Goal: Task Accomplishment & Management: Complete application form

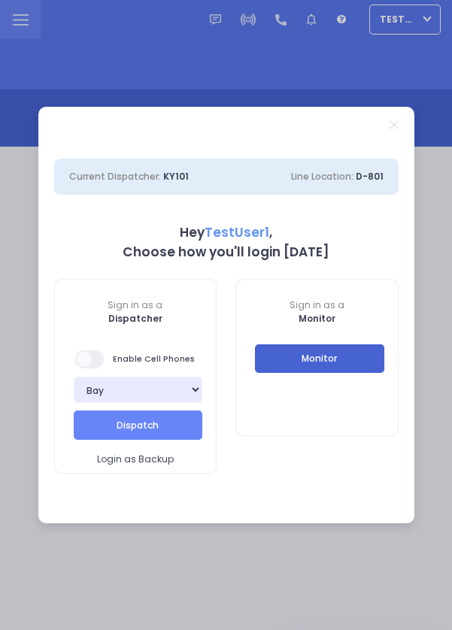
click at [360, 356] on button "Monitor" at bounding box center [319, 359] width 129 height 29
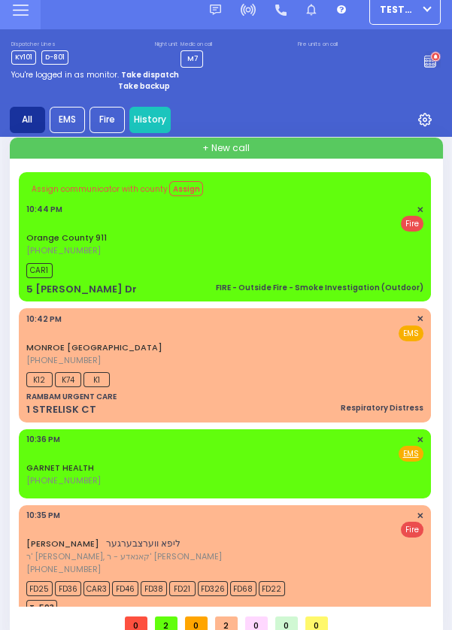
scroll to position [7, 0]
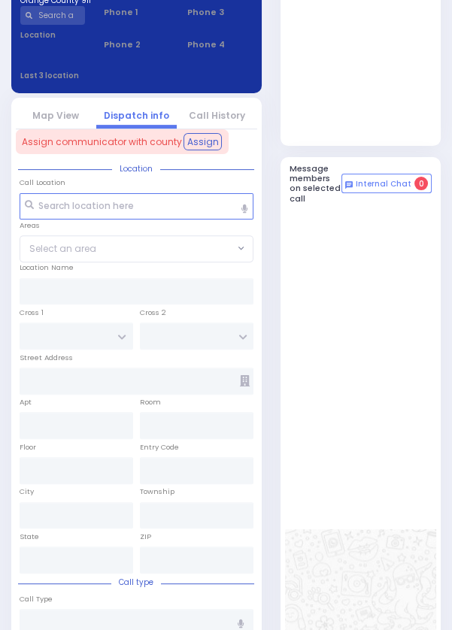
select select
type input "FIRE - Outside Fire - Smoke Investigation (Outdoor)"
radio input "false"
radio input "true"
type input "Nature: : FIRE - Outside Fire - Smoke Investigation (Outdoor) Address: : [STREE…"
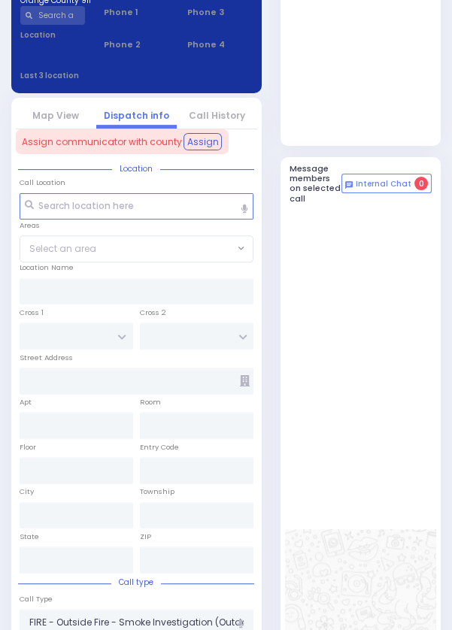
select select
type input "22:44"
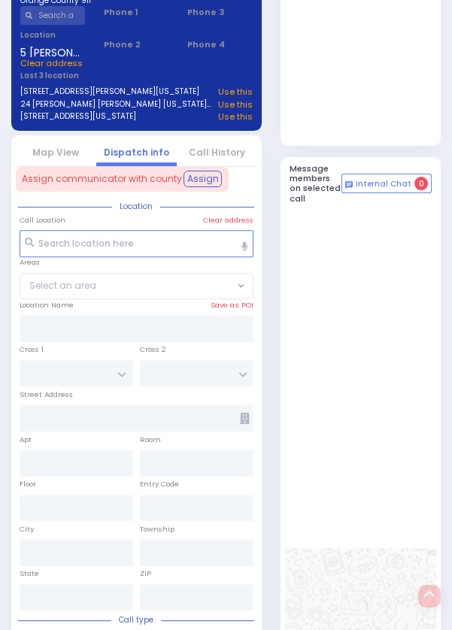
type input "5 [PERSON_NAME] Dr"
type input "Monroe"
type input "[US_STATE]"
type input "10950"
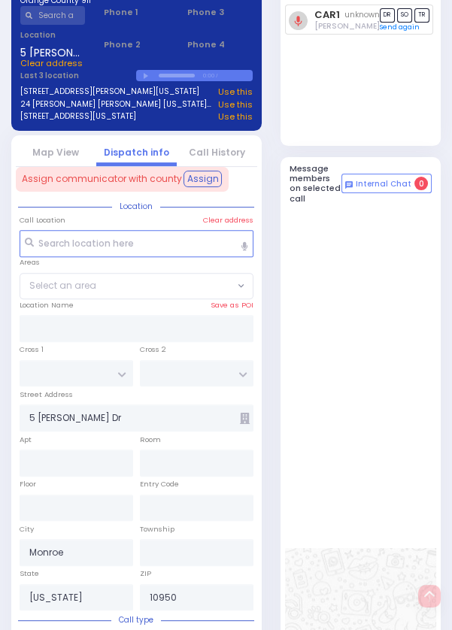
scroll to position [733, 0]
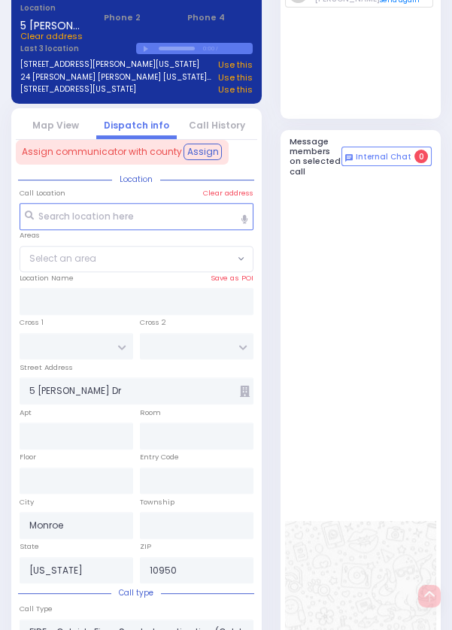
select select
radio input "true"
select select
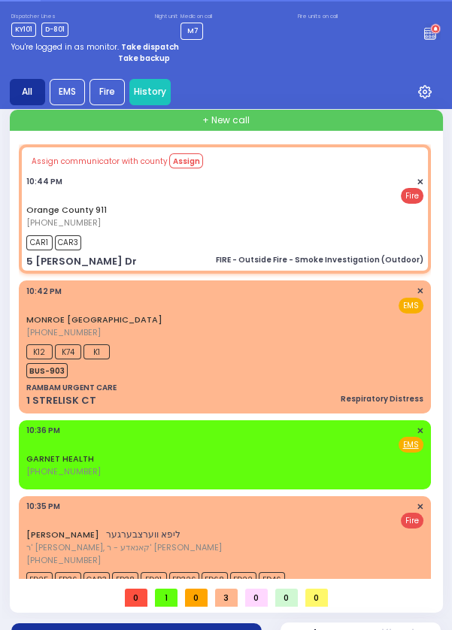
scroll to position [0, 0]
